Goal: Task Accomplishment & Management: Use online tool/utility

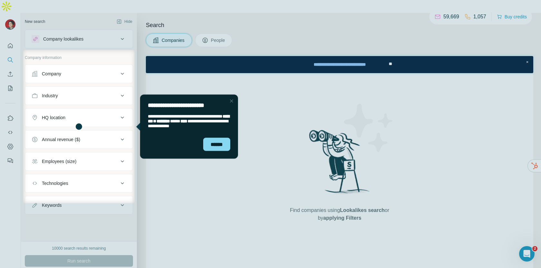
click at [105, 45] on div at bounding box center [270, 25] width 541 height 50
click at [7, 33] on div at bounding box center [270, 25] width 541 height 50
click at [231, 100] on div at bounding box center [232, 101] width 8 height 8
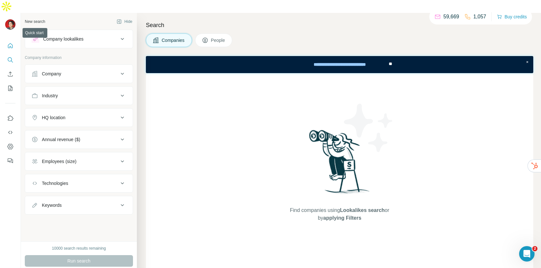
click at [9, 43] on icon "Quick start" at bounding box center [10, 46] width 6 height 6
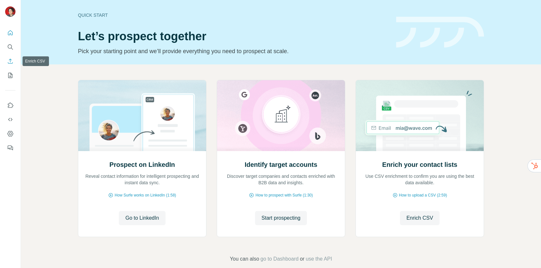
click at [8, 62] on icon "Enrich CSV" at bounding box center [10, 61] width 6 height 6
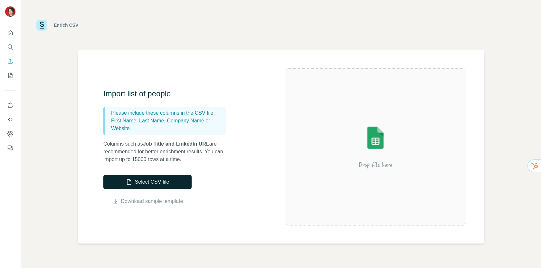
click at [158, 183] on button "Select CSV file" at bounding box center [147, 182] width 88 height 14
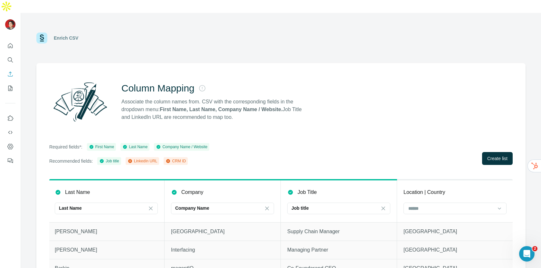
scroll to position [0, 123]
click at [423, 203] on div at bounding box center [450, 208] width 87 height 11
type input "*"
click at [416, 188] on p "Location | Country" at bounding box center [424, 192] width 42 height 8
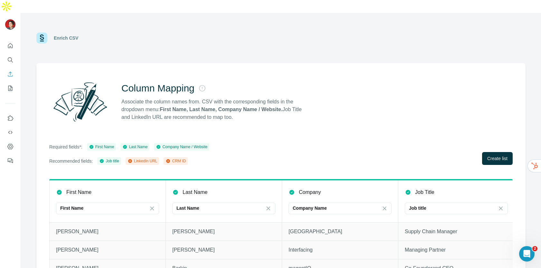
scroll to position [13, 0]
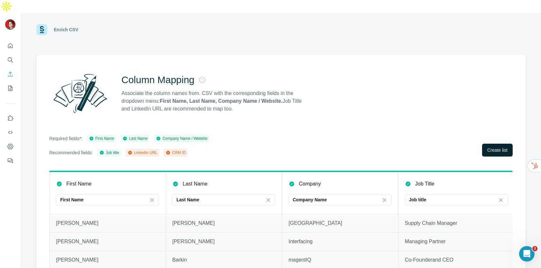
click at [487, 147] on span "Create list" at bounding box center [497, 150] width 20 height 6
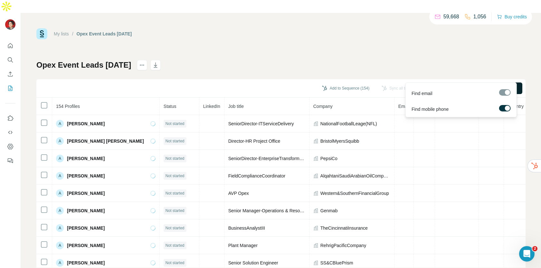
click at [458, 85] on span "Find all emails & mobiles (154)" at bounding box center [486, 88] width 62 height 6
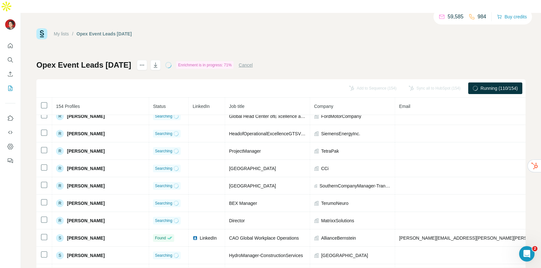
scroll to position [2, 0]
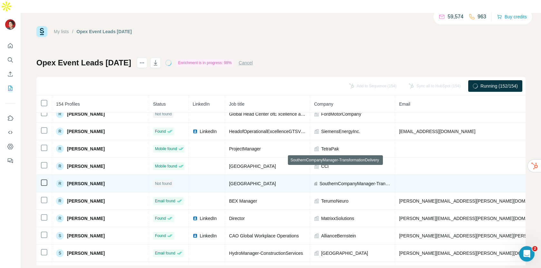
click at [324, 180] on span "SouthernCompanyManager-TransformationDelivery" at bounding box center [354, 183] width 71 height 6
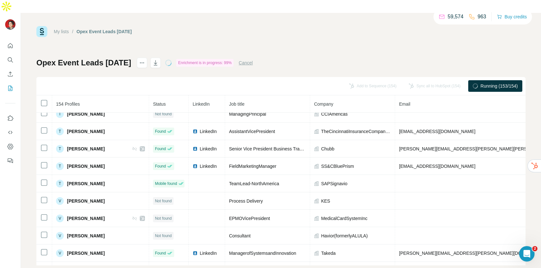
scroll to position [2529, 0]
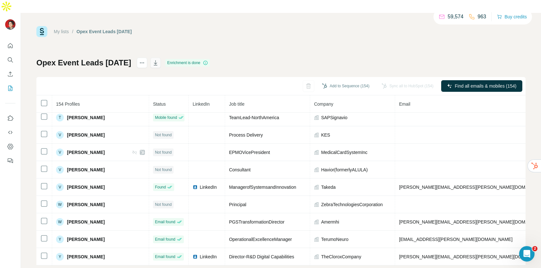
click at [152, 60] on icon "button" at bounding box center [155, 63] width 6 height 6
